Goal: Task Accomplishment & Management: Manage account settings

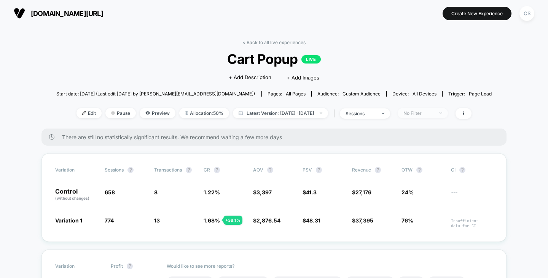
click at [433, 111] on div "No Filter" at bounding box center [418, 113] width 30 height 6
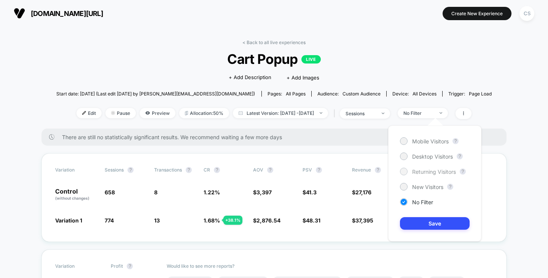
click at [430, 169] on span "Returning Visitors" at bounding box center [434, 172] width 44 height 6
click at [434, 221] on button "Save" at bounding box center [435, 223] width 70 height 13
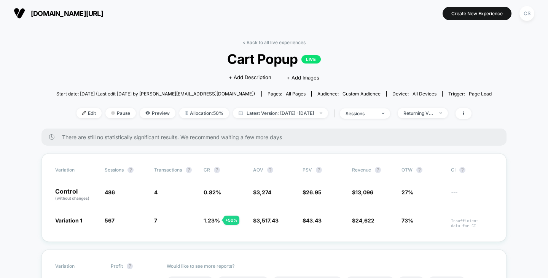
click at [451, 105] on div "< Back to all live experiences Cart Popup LIVE Click to edit experience details…" at bounding box center [274, 84] width 436 height 89
click at [448, 112] on span "Returning Visitors" at bounding box center [423, 113] width 50 height 10
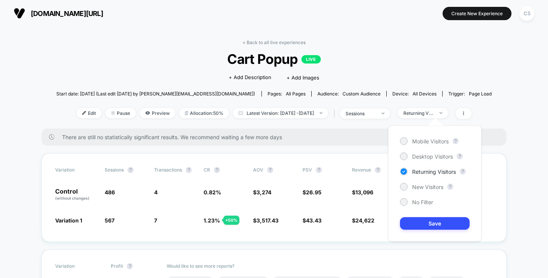
click at [426, 197] on div "Mobile Visitors ? Desktop Visitors ? Returning Visitors ? New Visitors ? No Fil…" at bounding box center [434, 184] width 93 height 116
click at [425, 202] on span "No Filter" at bounding box center [422, 202] width 21 height 6
click at [426, 213] on div "Mobile Visitors ? Desktop Visitors ? Returning Visitors ? New Visitors ? No Fil…" at bounding box center [434, 184] width 93 height 116
click at [427, 217] on button "Save" at bounding box center [435, 223] width 70 height 13
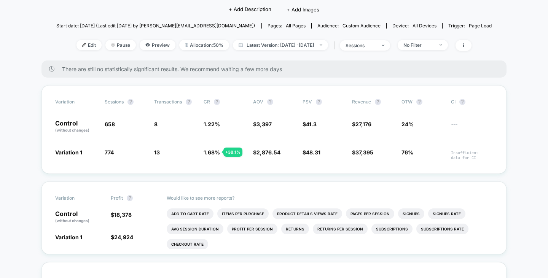
scroll to position [76, 0]
